Goal: Task Accomplishment & Management: Use online tool/utility

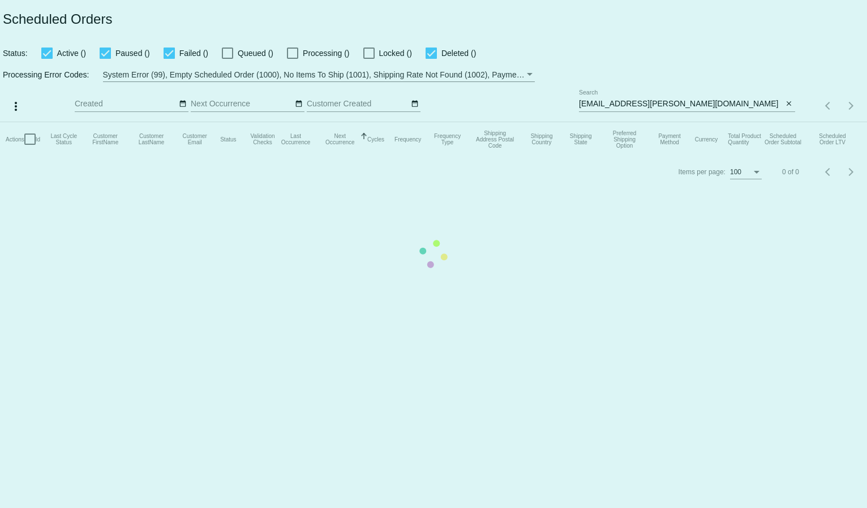
click at [602, 122] on mat-table "Actions Id Last Cycle Status Customer FirstName Customer LastName Customer Emai…" at bounding box center [433, 139] width 867 height 34
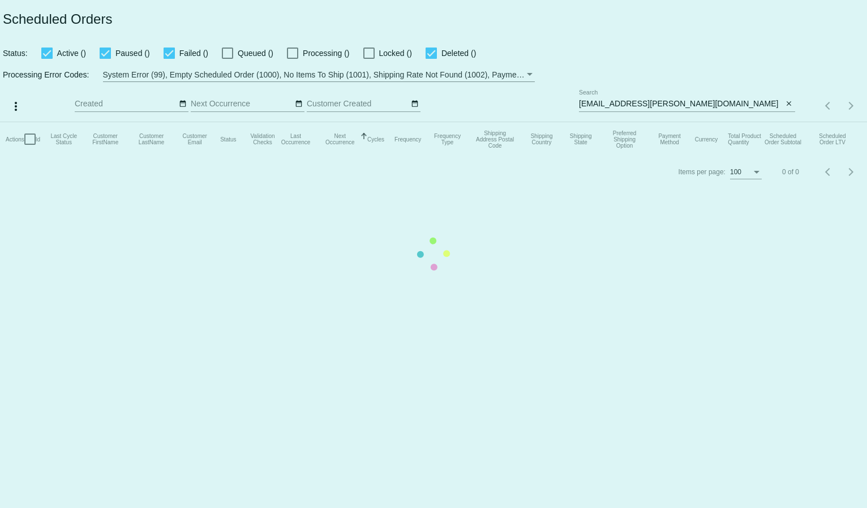
click at [602, 122] on mat-table "Actions Id Last Cycle Status Customer FirstName Customer LastName Customer Emai…" at bounding box center [433, 139] width 867 height 34
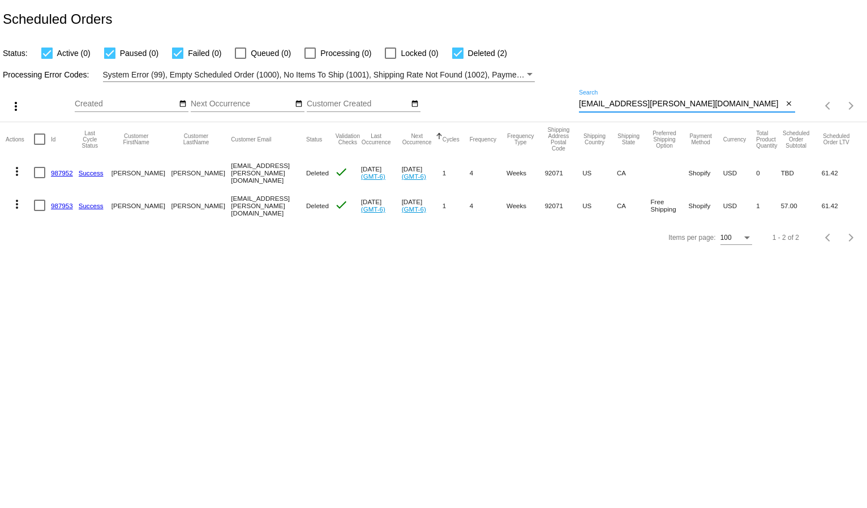
click at [602, 104] on input "gardinerrg@cox.net" at bounding box center [681, 104] width 204 height 9
paste input "davina96@gmail.com"
type input "davina96@gmail.com"
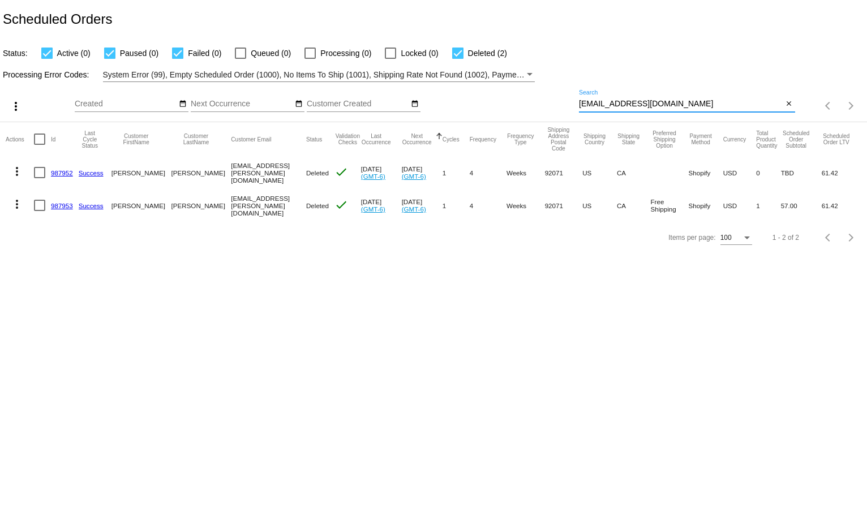
click at [602, 122] on mat-table "Actions Id Last Cycle Status Customer FirstName Customer LastName Customer Emai…" at bounding box center [433, 172] width 867 height 100
